Goal: Find specific page/section: Find specific page/section

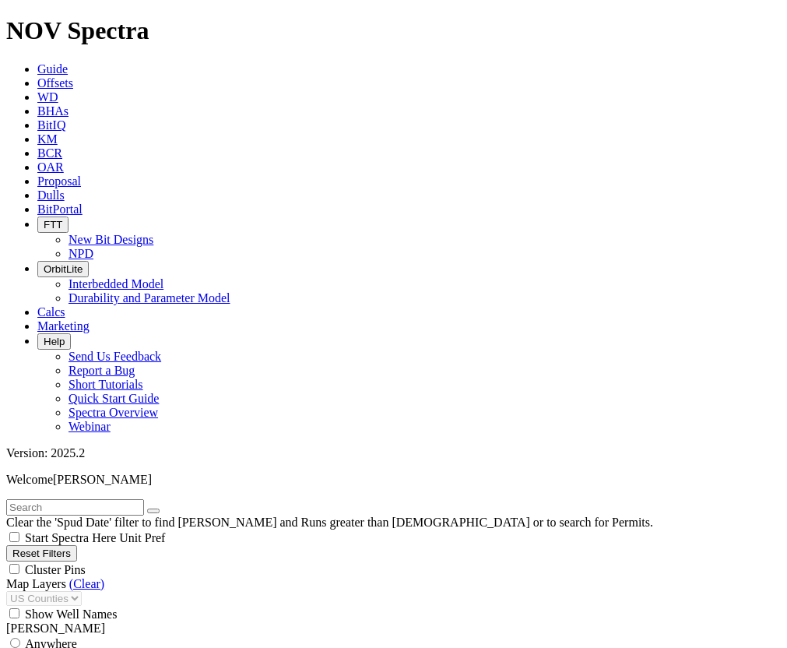
scroll to position [467, 0]
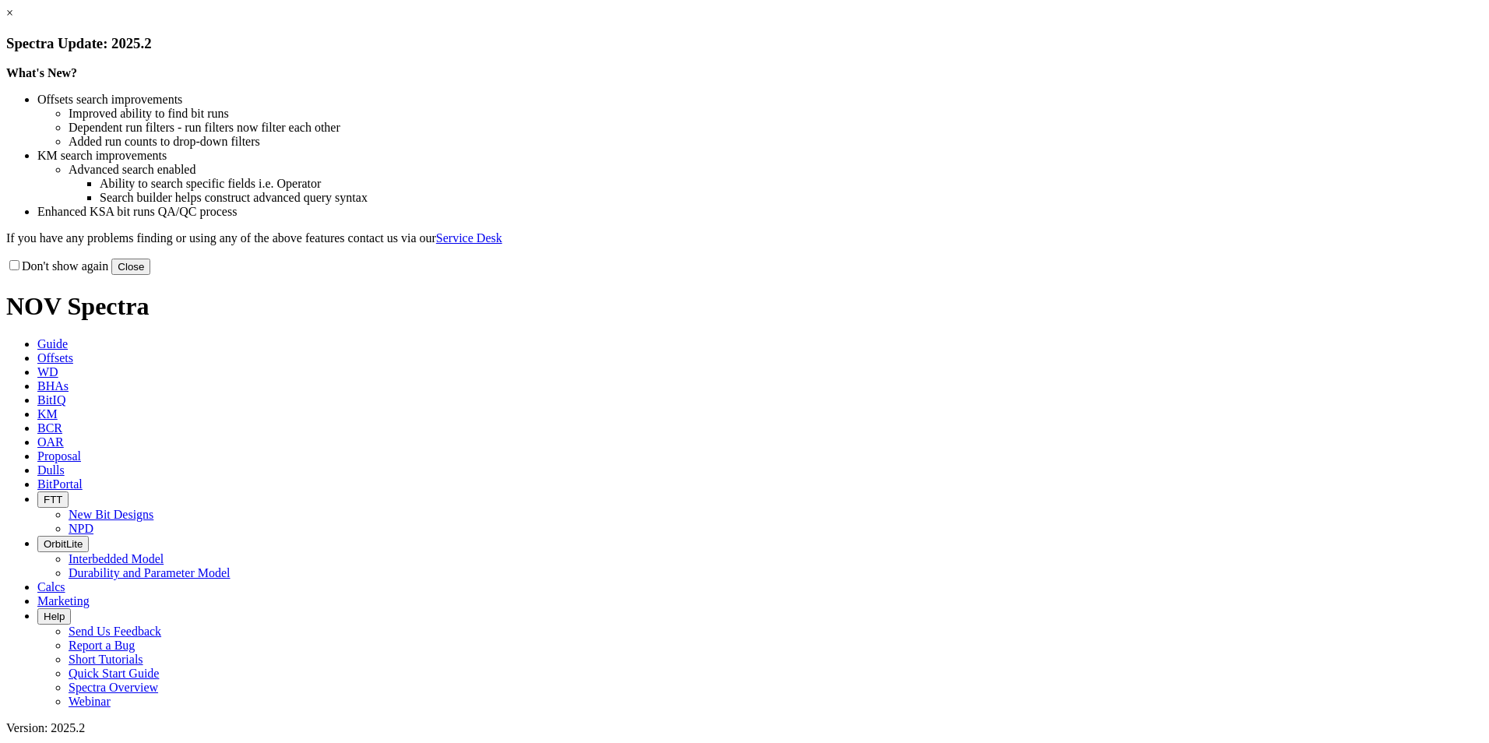
click at [13, 19] on link "×" at bounding box center [9, 12] width 7 height 13
